Goal: Information Seeking & Learning: Learn about a topic

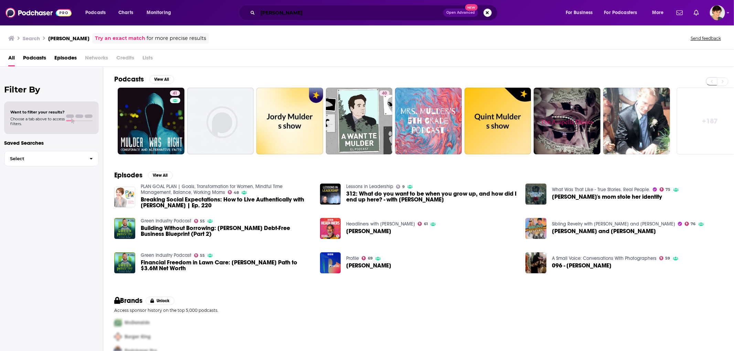
click at [334, 14] on input "[PERSON_NAME]" at bounding box center [350, 12] width 185 height 11
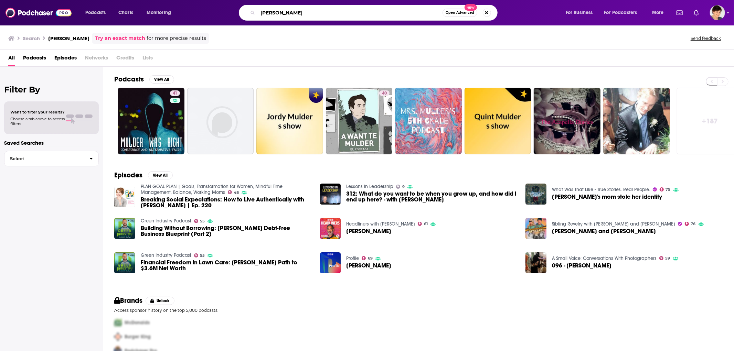
drag, startPoint x: 323, startPoint y: 10, endPoint x: 218, endPoint y: -2, distance: 106.3
click at [218, 0] on html "Podcasts Charts Monitoring [PERSON_NAME] Open Advanced New For Business For Pod…" at bounding box center [367, 175] width 734 height 351
paste input "ead with Spark podcast"
type input "Lead with Spark podcast"
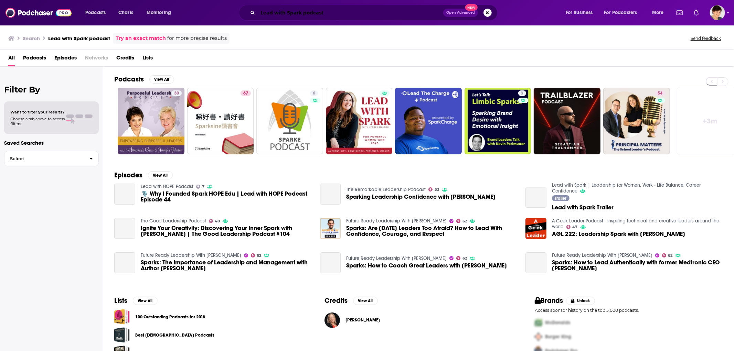
click at [292, 10] on input "Lead with Spark podcast" at bounding box center [350, 12] width 185 height 11
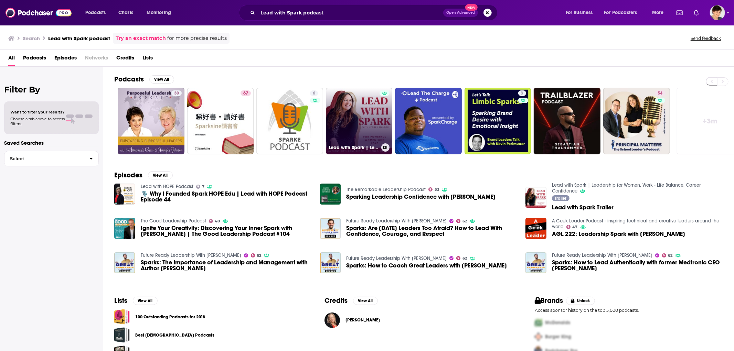
click at [374, 122] on link "Lead with Spark | Leadership for Women, Work - Life Balance, Career Confidence" at bounding box center [359, 121] width 67 height 67
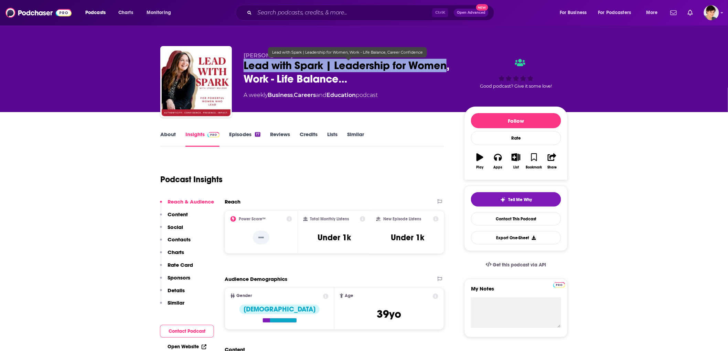
drag, startPoint x: 240, startPoint y: 63, endPoint x: 449, endPoint y: 62, distance: 209.2
click at [449, 62] on div "[PERSON_NAME] Lead with Spark | Leadership for Women, Work - Life Balance… A we…" at bounding box center [363, 83] width 407 height 74
copy h2 "Lead with Spark | Leadership for Women"
click at [198, 135] on link "Insights" at bounding box center [202, 139] width 34 height 16
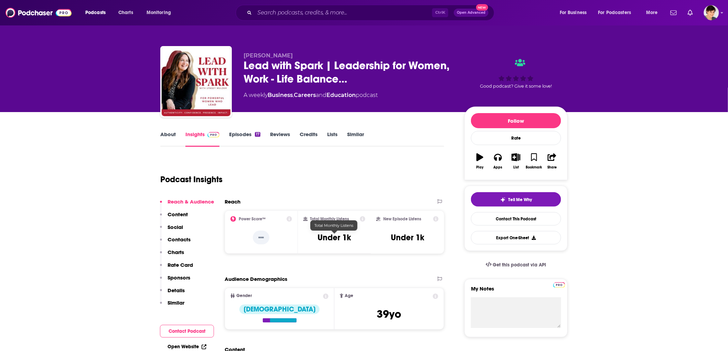
click at [332, 235] on h3 "Under 1k" at bounding box center [334, 238] width 33 height 10
click at [349, 236] on h3 "Under 1k" at bounding box center [334, 238] width 33 height 10
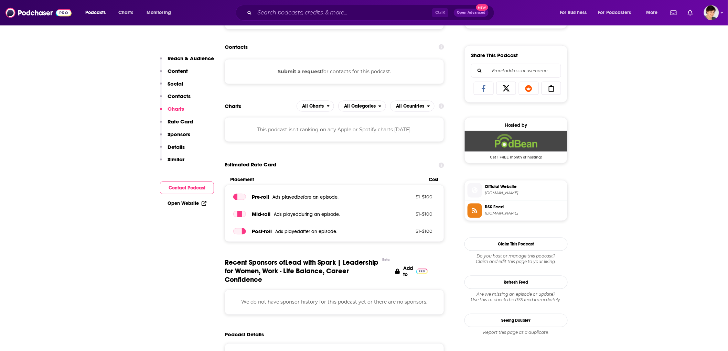
scroll to position [420, 0]
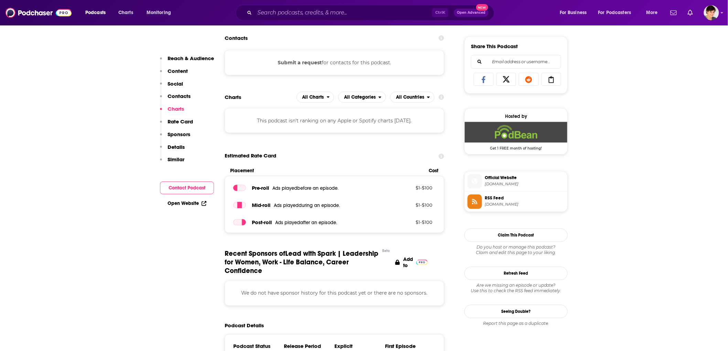
click at [488, 183] on span "[DOMAIN_NAME]" at bounding box center [525, 184] width 80 height 5
